Goal: Information Seeking & Learning: Understand process/instructions

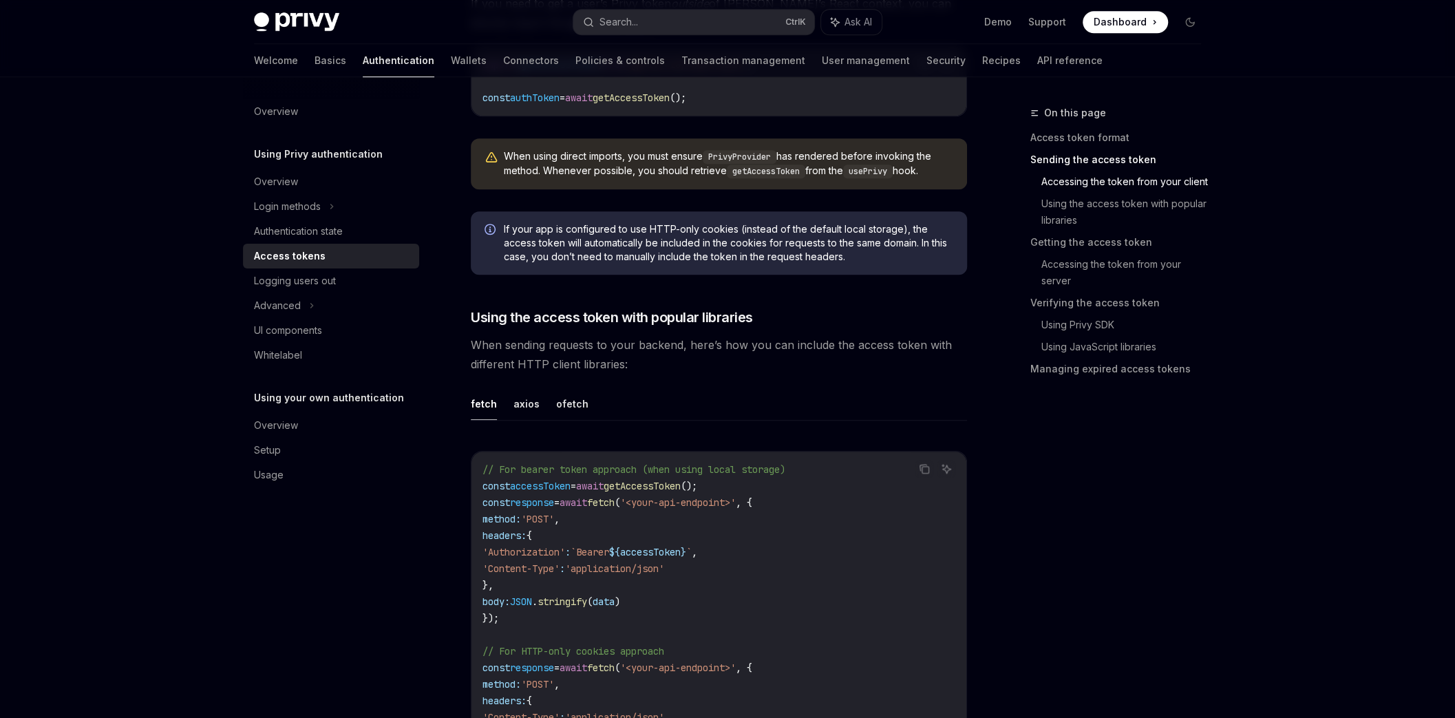
scroll to position [661, 0]
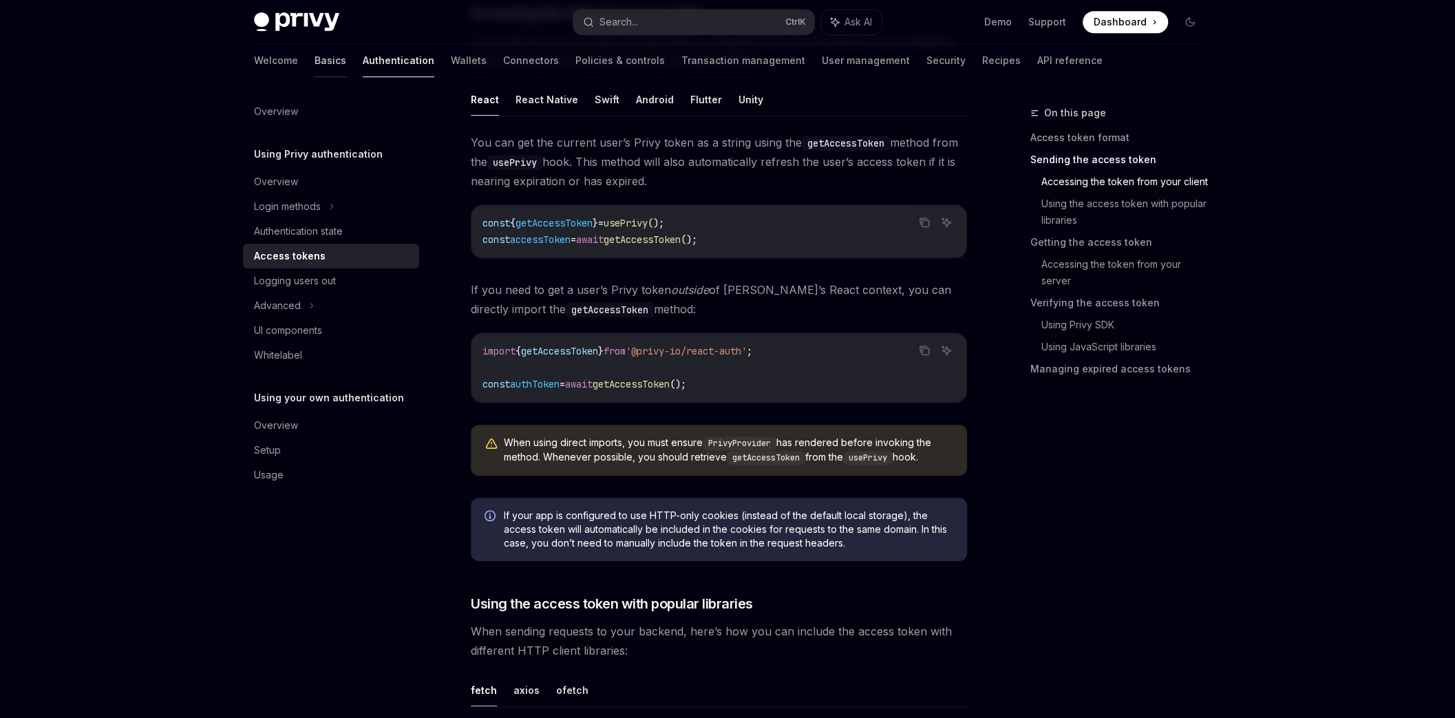
click at [314, 58] on link "Basics" at bounding box center [330, 60] width 32 height 33
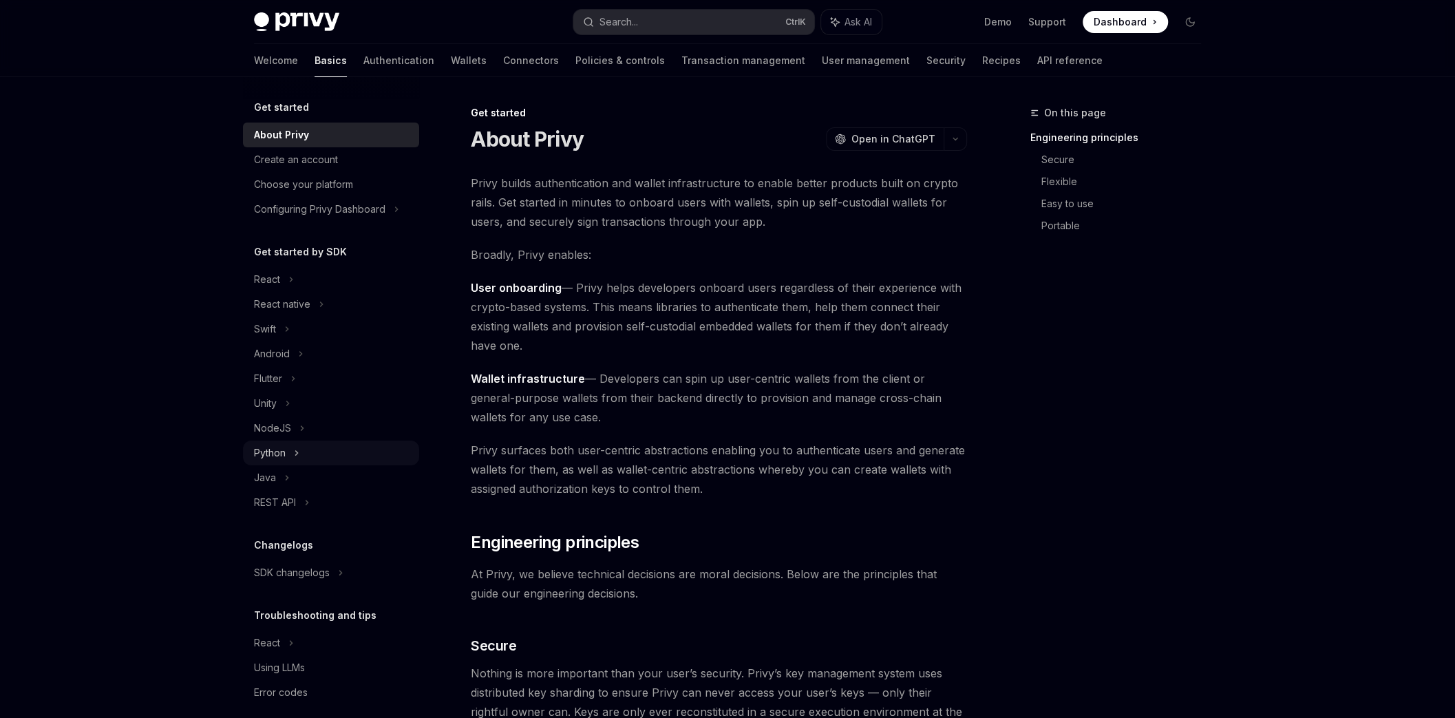
click at [306, 455] on div "Python" at bounding box center [331, 452] width 176 height 25
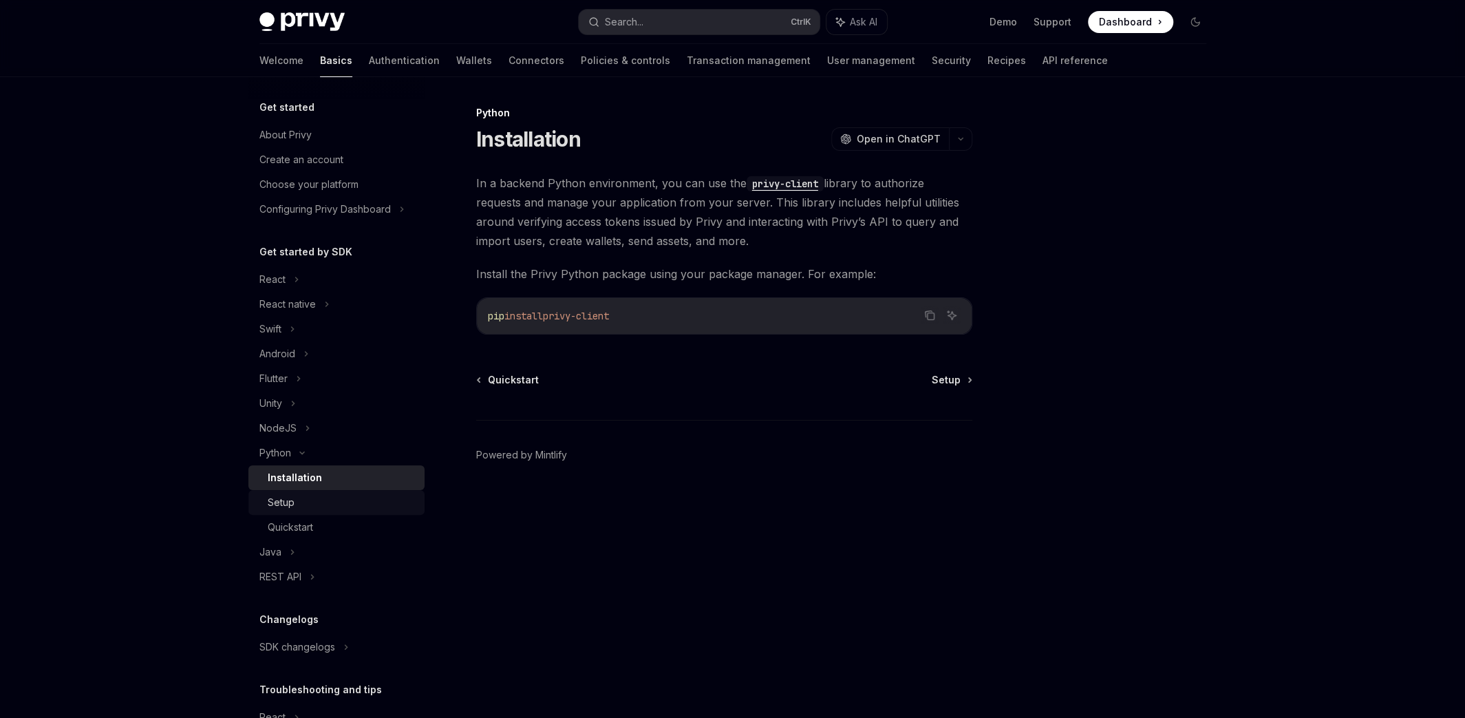
click at [321, 502] on div "Setup" at bounding box center [342, 502] width 149 height 17
type textarea "*"
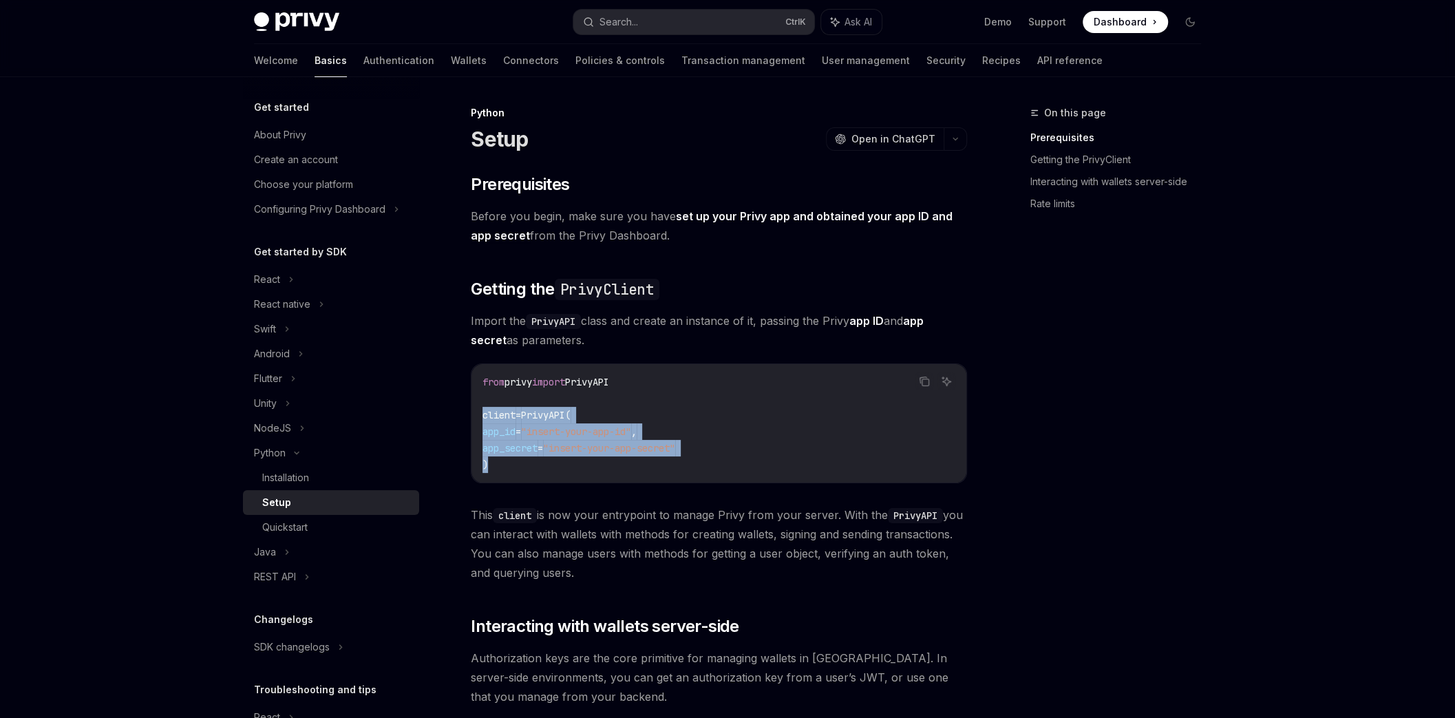
drag, startPoint x: 559, startPoint y: 461, endPoint x: 453, endPoint y: 416, distance: 114.7
click at [453, 416] on div "Python Setup OpenAI Open in ChatGPT OpenAI Open in ChatGPT ​ Prerequisites Befo…" at bounding box center [590, 669] width 760 height 1129
copy code "client = PrivyAPI( app_id = "insert-your-app-id" , app_secret = "insert-your-ap…"
click at [530, 449] on span "app_secret" at bounding box center [509, 448] width 55 height 12
drag, startPoint x: 531, startPoint y: 410, endPoint x: 544, endPoint y: 473, distance: 64.0
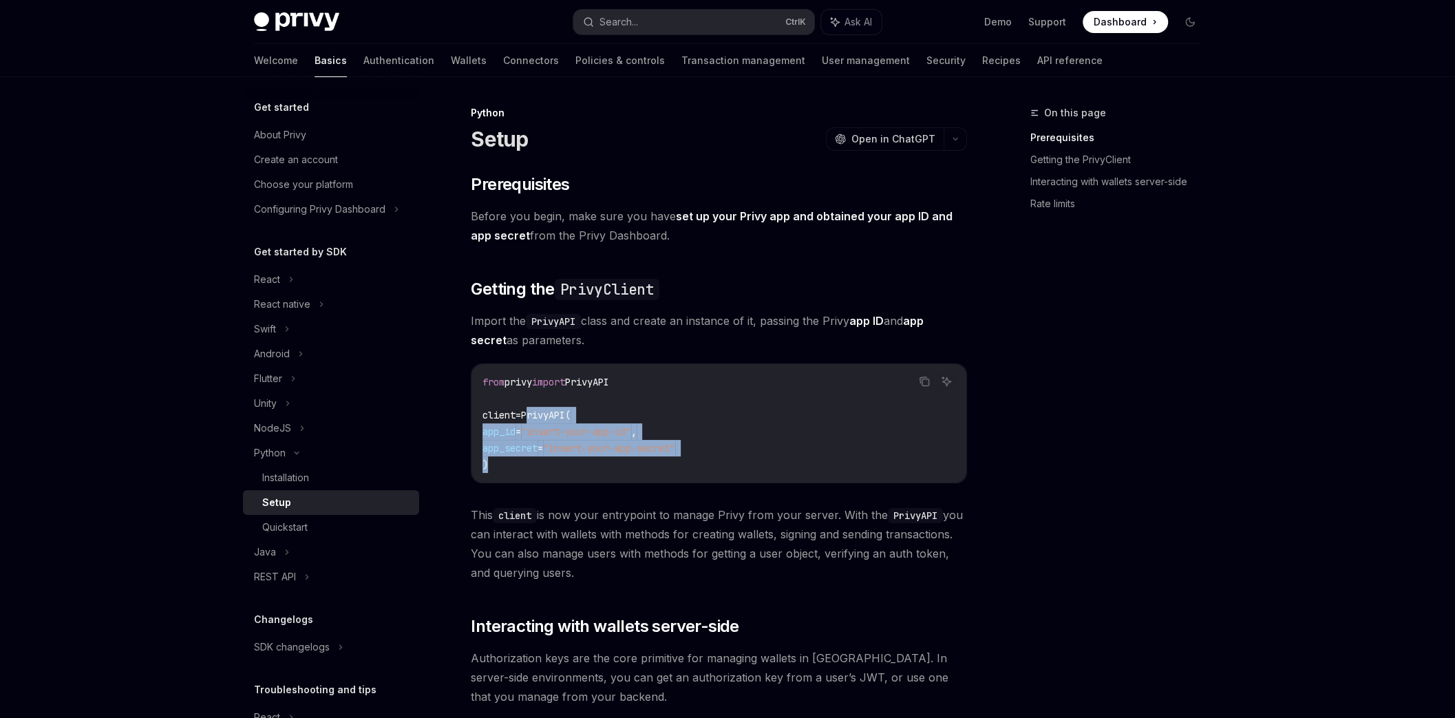
click at [544, 473] on div "from privy import PrivyAPI client = PrivyAPI( app_id = "insert-your-app-id" , a…" at bounding box center [718, 423] width 495 height 118
copy code "PrivyAPI( app_id = "insert-your-app-id" , app_secret = "insert-your-app-secret"…"
